Goal: Task Accomplishment & Management: Manage account settings

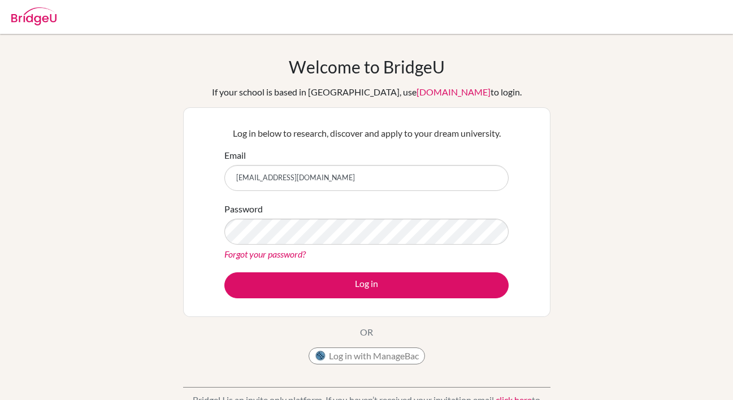
scroll to position [203, 0]
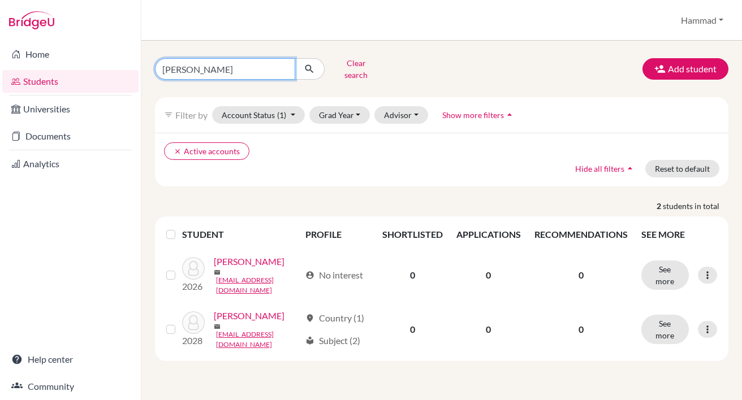
click at [280, 66] on input "rayyan" at bounding box center [225, 68] width 140 height 21
click at [283, 64] on input "Find student by name..." at bounding box center [225, 68] width 140 height 21
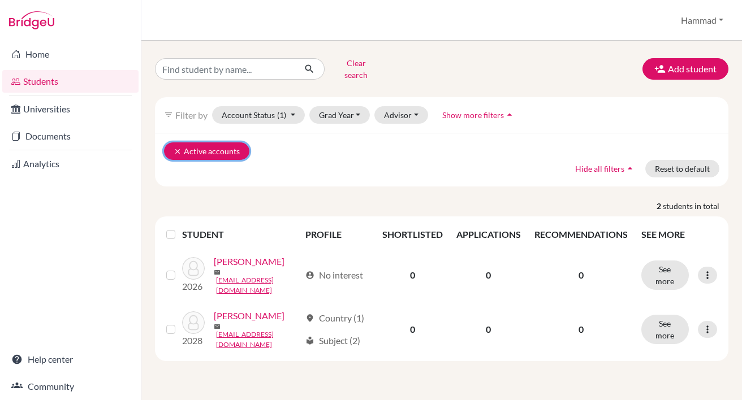
click at [173, 144] on button "clear Active accounts" at bounding box center [206, 151] width 85 height 18
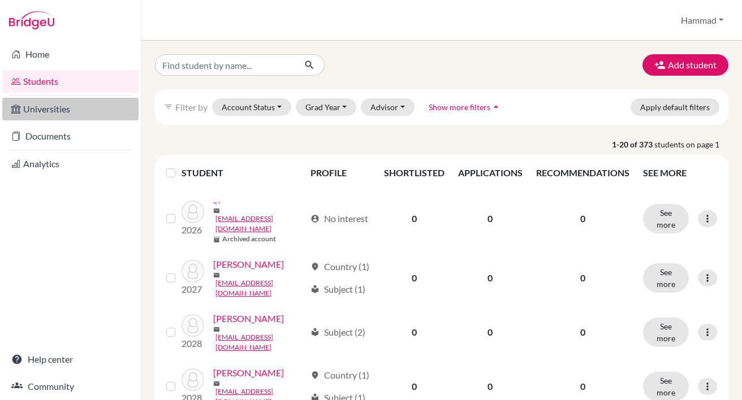
click at [86, 116] on link "Universities" at bounding box center [70, 109] width 136 height 23
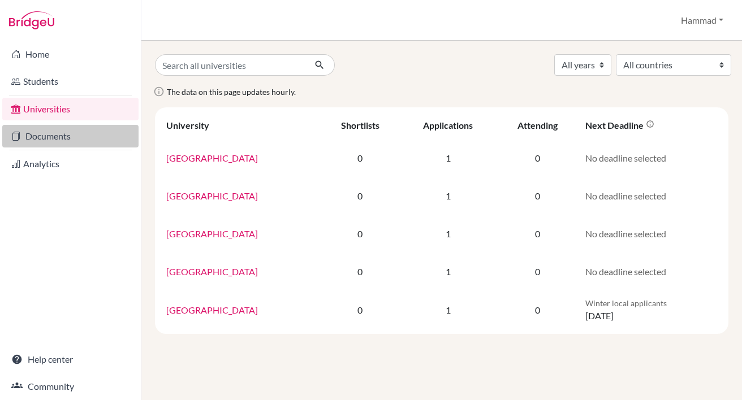
click at [72, 140] on link "Documents" at bounding box center [70, 136] width 136 height 23
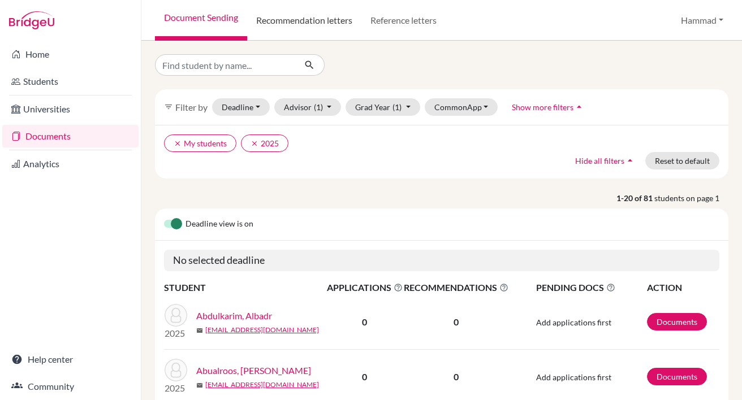
click at [318, 19] on link "Recommendation letters" at bounding box center [304, 20] width 114 height 41
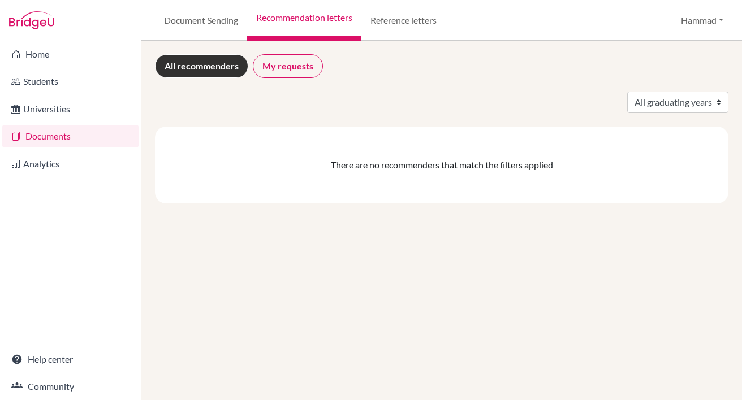
click at [305, 70] on link "My requests" at bounding box center [288, 66] width 70 height 24
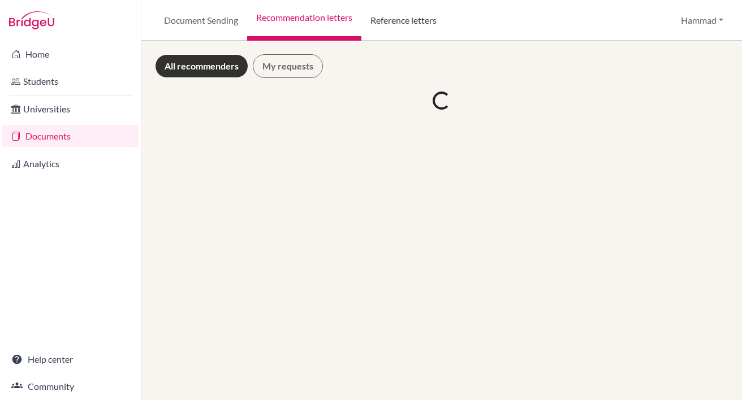
click at [400, 20] on link "Reference letters" at bounding box center [403, 20] width 84 height 41
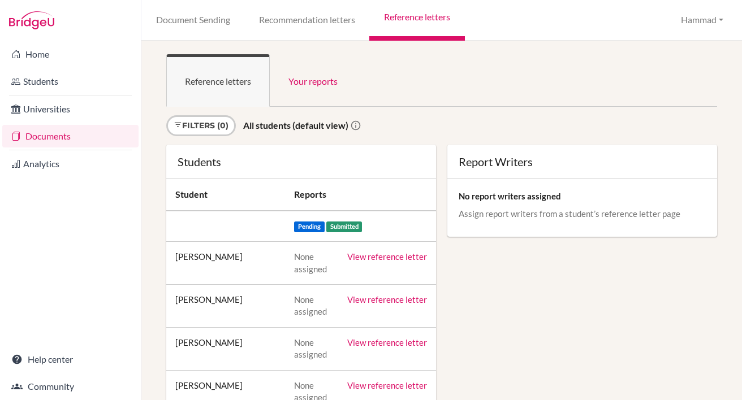
click at [376, 257] on link "View reference letter" at bounding box center [387, 257] width 80 height 10
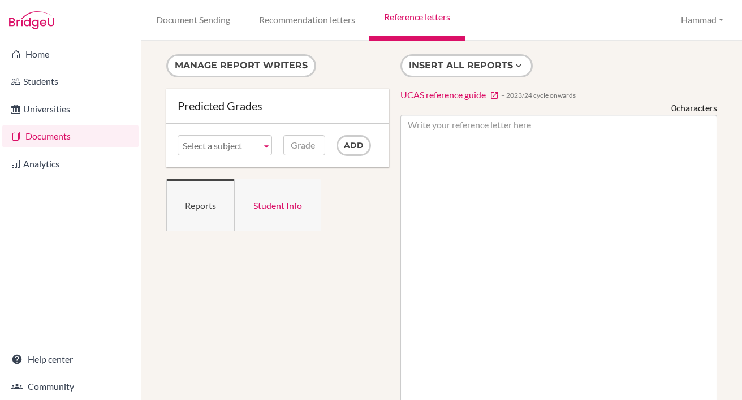
click at [288, 206] on link "Student Info" at bounding box center [278, 205] width 86 height 53
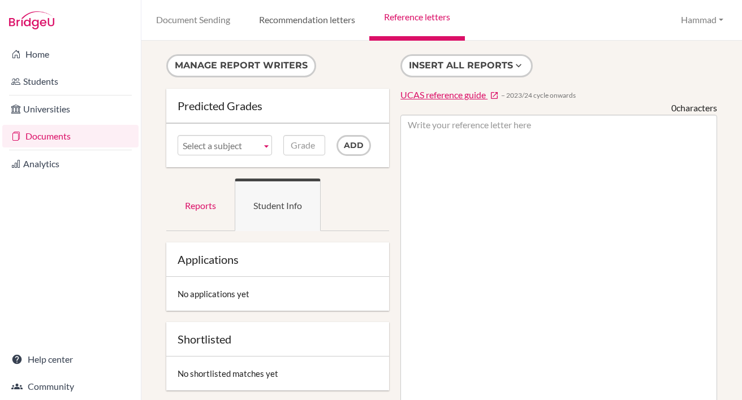
click at [310, 22] on link "Recommendation letters" at bounding box center [306, 20] width 125 height 41
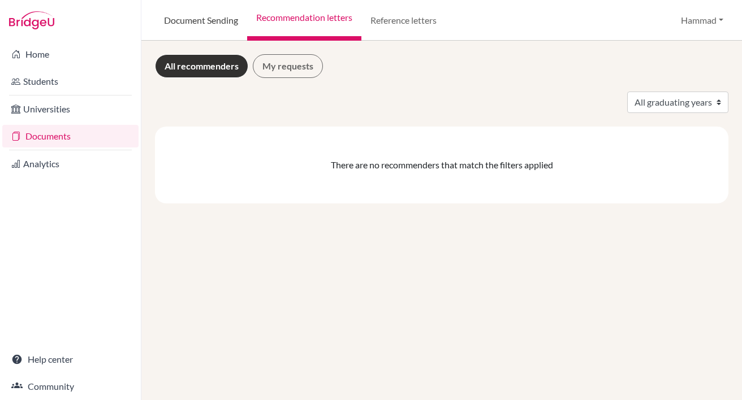
click at [194, 27] on link "Document Sending" at bounding box center [201, 20] width 92 height 41
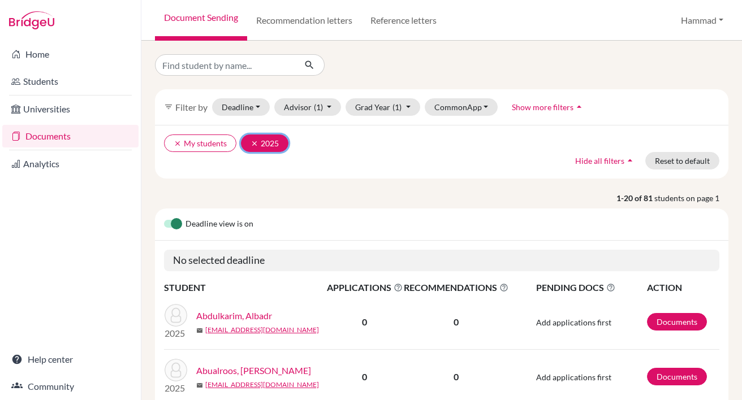
click at [253, 141] on icon "clear" at bounding box center [254, 144] width 8 height 8
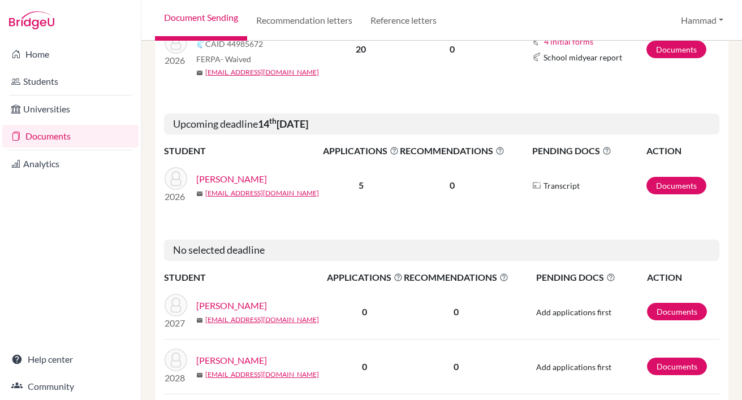
scroll to position [170, 0]
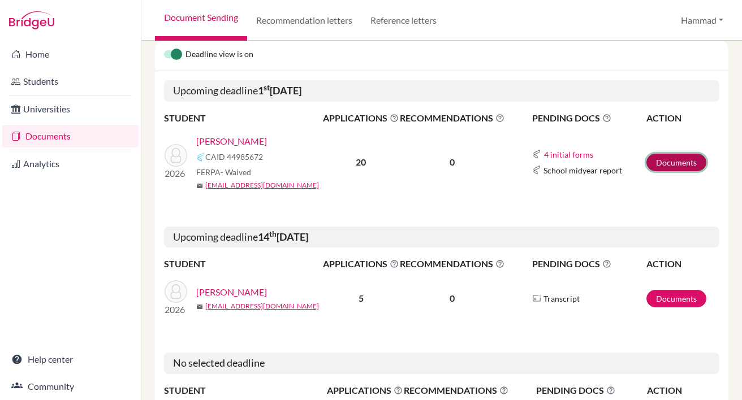
click at [684, 161] on link "Documents" at bounding box center [676, 163] width 60 height 18
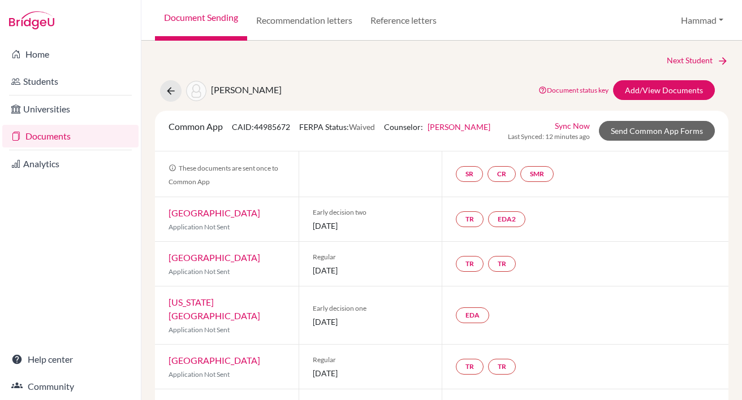
click at [555, 132] on link "Sync Now" at bounding box center [572, 126] width 35 height 12
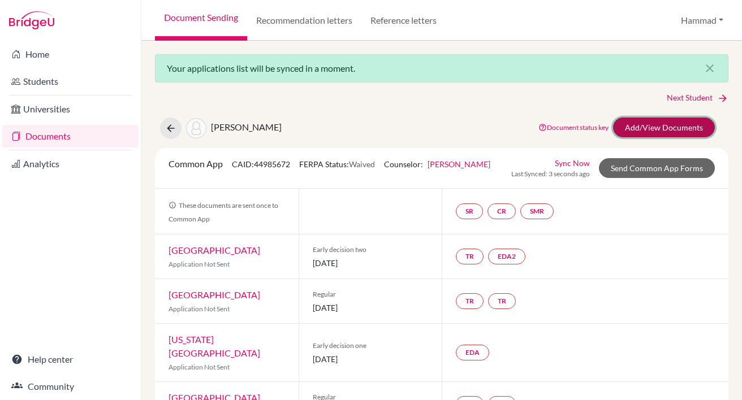
click at [655, 122] on link "Add/View Documents" at bounding box center [664, 128] width 102 height 20
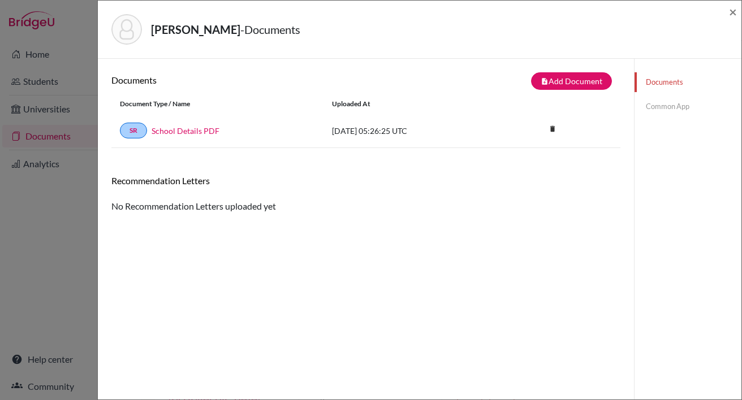
click at [163, 182] on h6 "Recommendation Letters" at bounding box center [365, 180] width 509 height 11
click at [163, 231] on div "Documents note_add Add Document Document type Change explanation for Common App…" at bounding box center [365, 258] width 509 height 373
click at [664, 107] on link "Common App" at bounding box center [687, 107] width 107 height 20
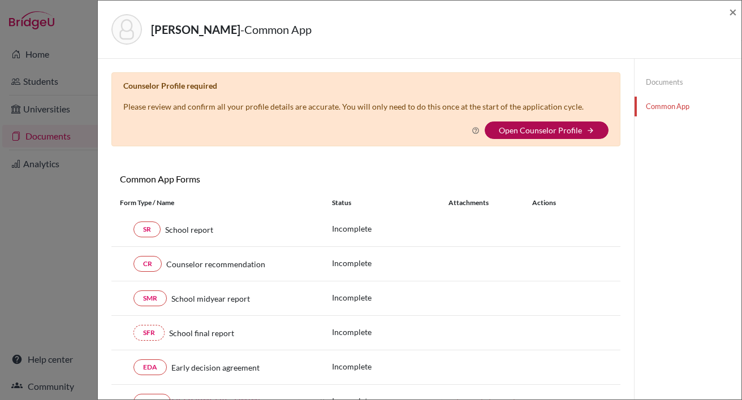
click at [534, 129] on link "Open Counselor Profile" at bounding box center [540, 130] width 83 height 10
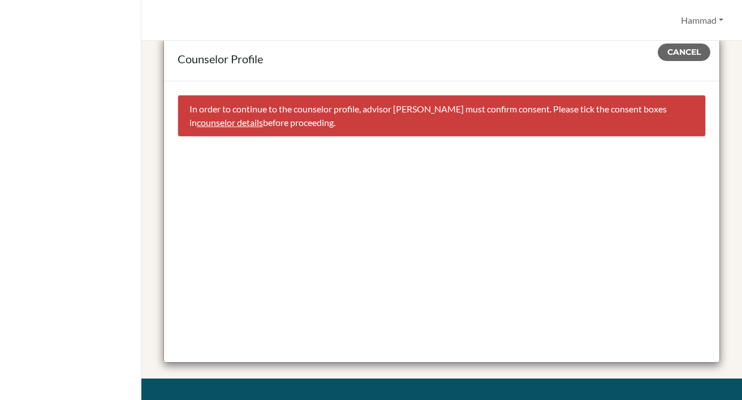
scroll to position [29, 0]
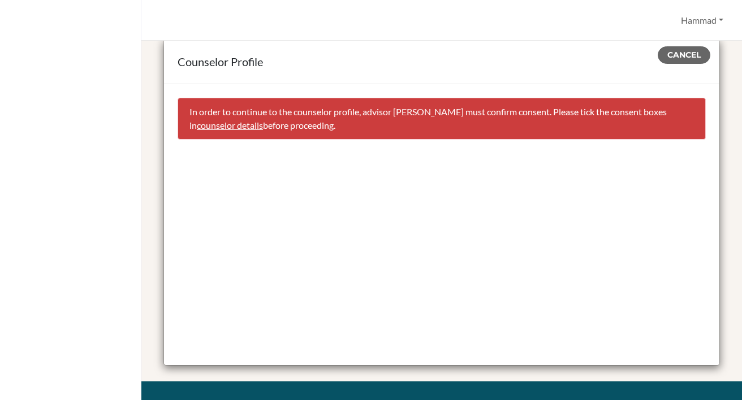
click at [244, 128] on link "counselor details" at bounding box center [230, 125] width 66 height 11
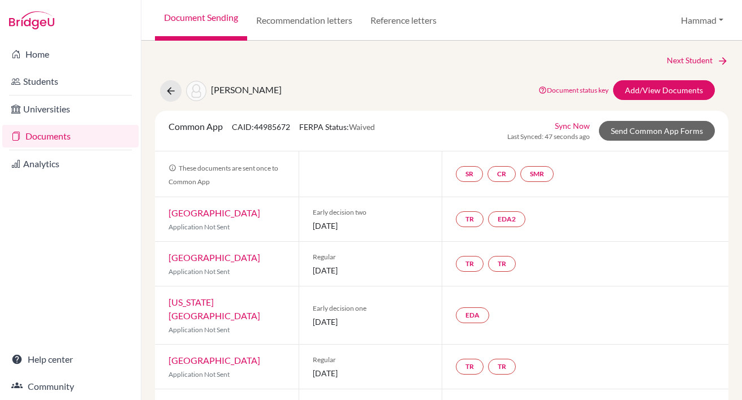
select select "416992"
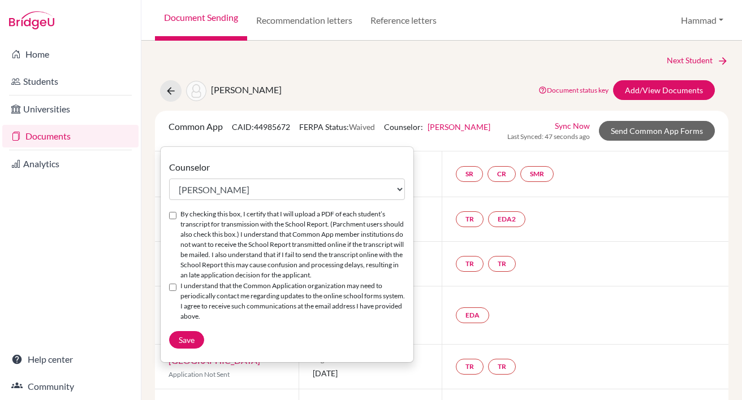
click at [174, 212] on input "By checking this box, I certify that I will upload a PDF of each student’s tran…" at bounding box center [172, 215] width 7 height 7
checkbox input "true"
click at [171, 284] on input "I understand that the Common Application organization may need to periodically …" at bounding box center [172, 287] width 7 height 7
checkbox input "true"
click at [192, 335] on span "Save" at bounding box center [187, 340] width 16 height 10
